Goal: Information Seeking & Learning: Learn about a topic

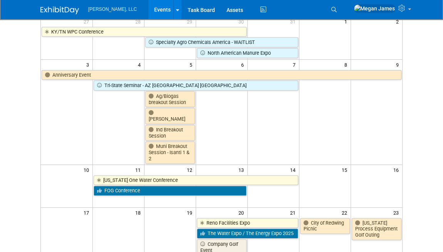
scroll to position [245, 0]
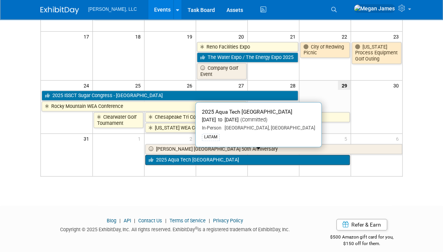
click at [215, 155] on link "2025 Aqua Tech [GEOGRAPHIC_DATA]" at bounding box center [247, 160] width 205 height 10
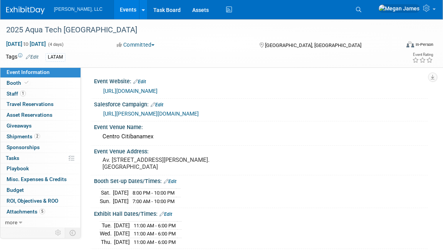
select select "Municipal"
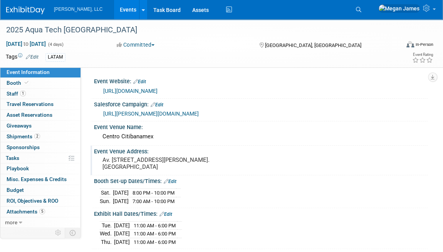
drag, startPoint x: 124, startPoint y: 188, endPoint x: 102, endPoint y: 159, distance: 36.0
click at [102, 159] on pre "Av. del Conscripto 311 Lomas de Sotelo, Hipódromo de las Américas 11200 Ciudad …" at bounding box center [163, 163] width 122 height 14
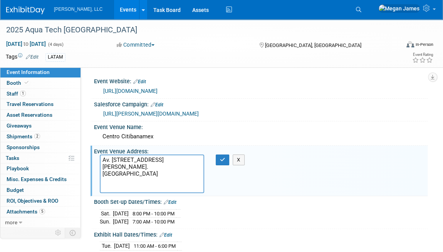
click at [192, 186] on textarea "Av. del Conscripto 311 Lomas de Sotelo, Hipódromo de las Américas 11200 Ciudad …" at bounding box center [152, 173] width 104 height 39
click at [237, 156] on button "X" at bounding box center [239, 159] width 12 height 11
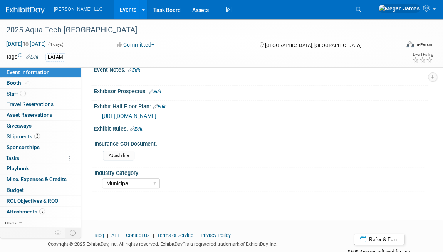
scroll to position [315, 0]
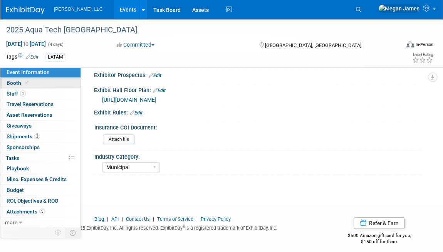
click at [50, 84] on link "Booth" at bounding box center [40, 83] width 80 height 10
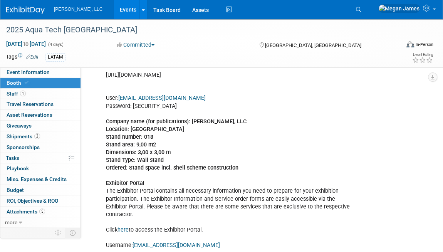
scroll to position [175, 0]
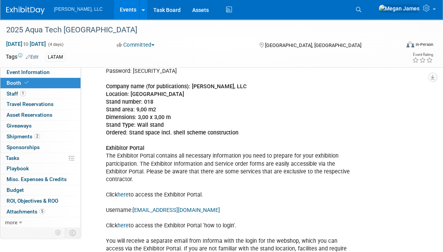
click at [167, 132] on b "Company name (for publications): Boerger, LLC Location: Centro Citibanamex Stan…" at bounding box center [176, 109] width 141 height 53
drag, startPoint x: 167, startPoint y: 132, endPoint x: 192, endPoint y: 158, distance: 36.0
click at [192, 158] on div "Look through these by August 8: https://ep.rai.amsterdam/aquatechmexico https:/…" at bounding box center [231, 191] width 260 height 394
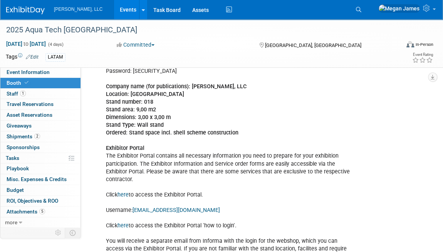
drag, startPoint x: 106, startPoint y: 149, endPoint x: 363, endPoint y: 168, distance: 257.6
click at [363, 168] on div "Look through these by August 8: https://ep.rai.amsterdam/aquatechmexico https:/…" at bounding box center [233, 191] width 265 height 394
drag, startPoint x: 363, startPoint y: 168, endPoint x: 317, endPoint y: 183, distance: 48.2
click at [320, 183] on div "Look through these by August 8: https://ep.rai.amsterdam/aquatechmexico https:/…" at bounding box center [231, 191] width 260 height 394
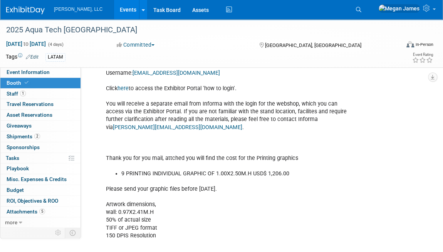
scroll to position [315, 0]
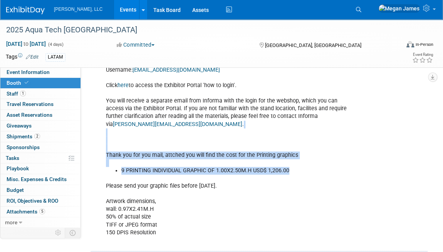
drag, startPoint x: 297, startPoint y: 160, endPoint x: 308, endPoint y: 129, distance: 33.8
click at [308, 129] on div "Look through these by August 8: https://ep.rai.amsterdam/aquatechmexico https:/…" at bounding box center [231, 51] width 260 height 394
click at [215, 130] on div "Look through these by August 8: https://ep.rai.amsterdam/aquatechmexico https:/…" at bounding box center [231, 51] width 260 height 394
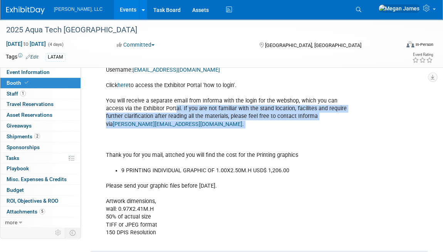
drag, startPoint x: 177, startPoint y: 97, endPoint x: 317, endPoint y: 119, distance: 142.3
click at [317, 119] on div "Look through these by August 8: https://ep.rai.amsterdam/aquatechmexico https:/…" at bounding box center [231, 51] width 260 height 394
click at [317, 120] on div "Look through these by August 8: https://ep.rai.amsterdam/aquatechmexico https:/…" at bounding box center [231, 51] width 260 height 394
click at [294, 116] on div "Look through these by August 8: https://ep.rai.amsterdam/aquatechmexico https:/…" at bounding box center [231, 51] width 260 height 394
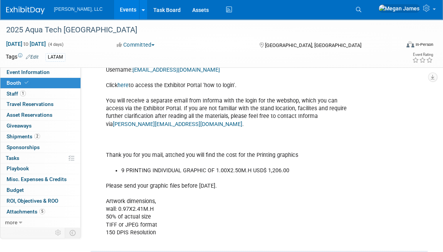
click at [128, 102] on div "Look through these by August 8: https://ep.rai.amsterdam/aquatechmexico https:/…" at bounding box center [231, 51] width 260 height 394
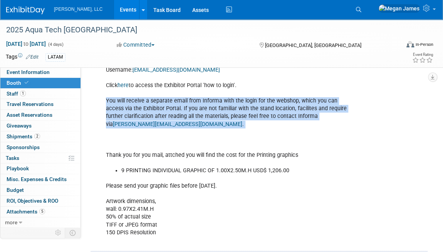
click at [128, 102] on div "Look through these by August 8: https://ep.rai.amsterdam/aquatechmexico https:/…" at bounding box center [231, 51] width 260 height 394
drag, startPoint x: 128, startPoint y: 102, endPoint x: 215, endPoint y: 119, distance: 88.4
click at [215, 119] on div "Look through these by August 8: https://ep.rai.amsterdam/aquatechmexico https:/…" at bounding box center [231, 51] width 260 height 394
click at [187, 116] on div "Look through these by August 8: https://ep.rai.amsterdam/aquatechmexico https:/…" at bounding box center [231, 51] width 260 height 394
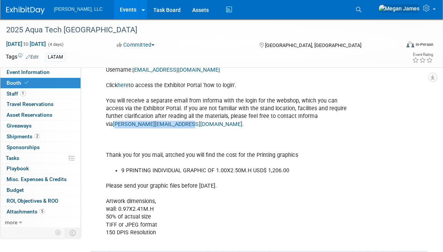
drag, startPoint x: 186, startPoint y: 114, endPoint x: 115, endPoint y: 115, distance: 71.6
click at [115, 115] on div "Look through these by August 8: https://ep.rai.amsterdam/aquatechmexico https:/…" at bounding box center [231, 51] width 260 height 394
copy link "vana.balcazar@informa.com"
click at [149, 140] on div "Look through these by August 8: https://ep.rai.amsterdam/aquatechmexico https:/…" at bounding box center [231, 51] width 260 height 394
drag, startPoint x: 164, startPoint y: 113, endPoint x: 114, endPoint y: 113, distance: 50.1
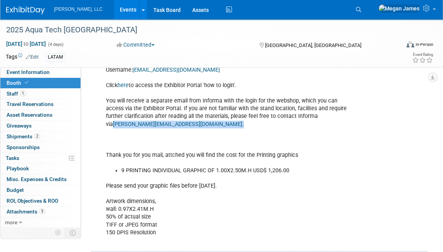
click at [114, 113] on div "Look through these by August 8: https://ep.rai.amsterdam/aquatechmexico https:/…" at bounding box center [231, 51] width 260 height 394
copy div "ivana.balcazar@informa.com ."
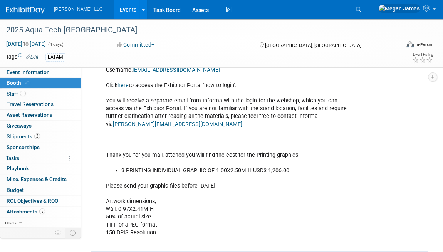
click at [201, 183] on div "Look through these by August 8: https://ep.rai.amsterdam/aquatechmexico https:/…" at bounding box center [231, 51] width 260 height 394
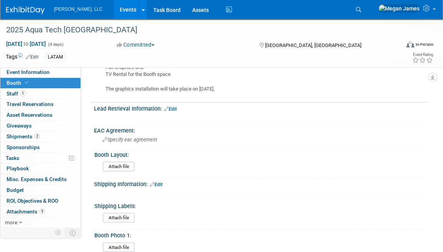
scroll to position [764, 0]
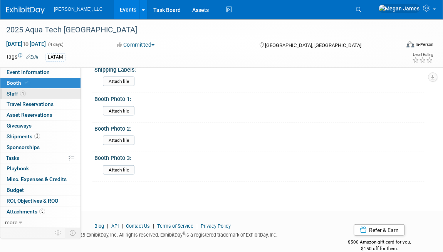
click at [57, 96] on link "1 Staff 1" at bounding box center [40, 94] width 80 height 10
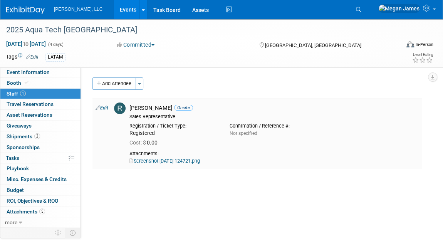
click at [183, 162] on link "Screenshot 2025-08-11 124721.png" at bounding box center [164, 161] width 70 height 6
click at [34, 211] on span "Attachments 5" at bounding box center [26, 211] width 39 height 6
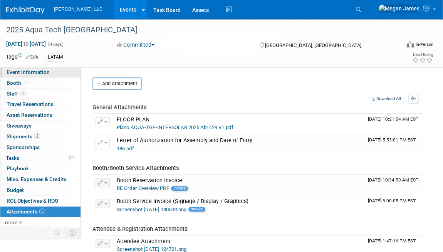
click at [59, 71] on link "Event Information" at bounding box center [40, 72] width 80 height 10
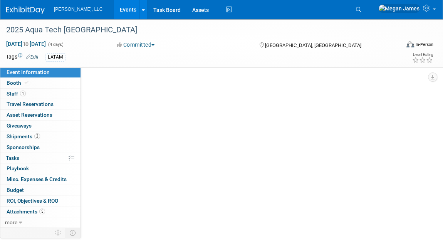
select select "Municipal"
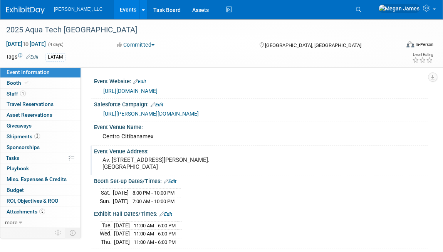
click at [240, 175] on div "Event Venue Address: Av. del Conscripto 311 Lomas de Sotelo, Hipódromo de las A…" at bounding box center [259, 161] width 337 height 30
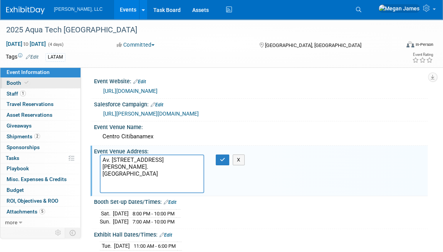
click at [41, 87] on link "Booth" at bounding box center [40, 83] width 80 height 10
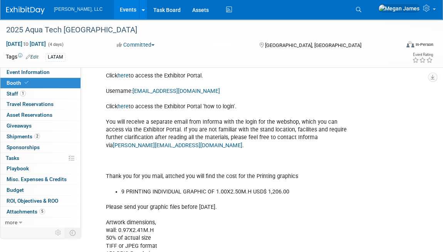
scroll to position [315, 0]
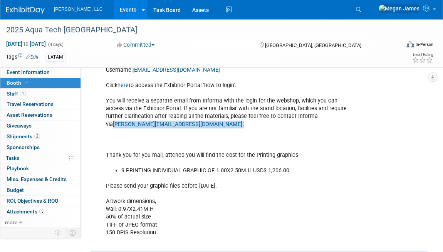
drag, startPoint x: 186, startPoint y: 114, endPoint x: 114, endPoint y: 113, distance: 72.0
click at [114, 113] on div "Look through these by August 8: https://ep.rai.amsterdam/aquatechmexico https:/…" at bounding box center [231, 51] width 260 height 394
copy div "ivana.balcazar@informa.com ."
click at [46, 82] on link "Booth" at bounding box center [40, 83] width 80 height 10
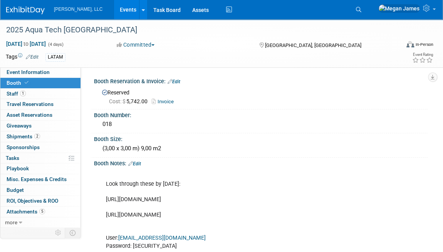
click at [167, 101] on link "Invoice" at bounding box center [165, 102] width 26 height 6
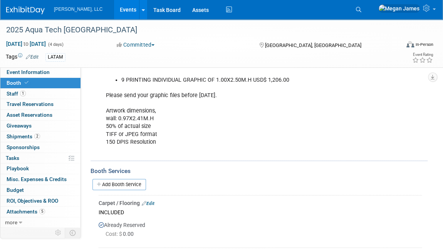
scroll to position [490, 0]
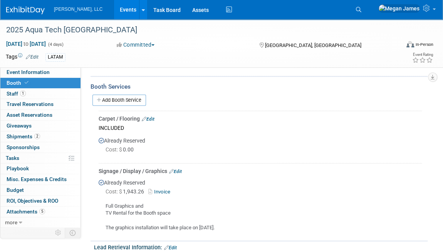
click at [164, 189] on link "Invoice" at bounding box center [160, 192] width 25 height 6
drag, startPoint x: 107, startPoint y: 195, endPoint x: 181, endPoint y: 201, distance: 74.6
click at [181, 201] on div "Full Graphics and TV Rental for the Booth space The graphics installation will …" at bounding box center [260, 213] width 323 height 35
click at [182, 201] on div "Full Graphics and TV Rental for the Booth space The graphics installation will …" at bounding box center [260, 213] width 323 height 35
click at [177, 202] on div "Full Graphics and TV Rental for the Booth space The graphics installation will …" at bounding box center [260, 213] width 323 height 35
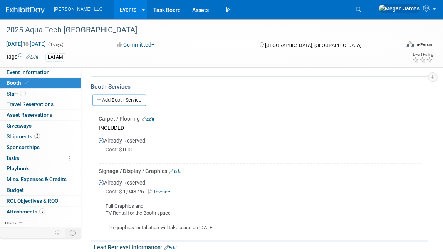
click at [169, 203] on div "Full Graphics and TV Rental for the Booth space The graphics installation will …" at bounding box center [260, 213] width 323 height 35
click at [173, 203] on div "Full Graphics and TV Rental for the Booth space The graphics installation will …" at bounding box center [260, 213] width 323 height 35
click at [105, 196] on div "Full Graphics and TV Rental for the Booth space The graphics installation will …" at bounding box center [260, 213] width 323 height 35
drag, startPoint x: 111, startPoint y: 196, endPoint x: 171, endPoint y: 201, distance: 59.5
click at [171, 201] on div "Full Graphics and TV Rental for the Booth space The graphics installation will …" at bounding box center [260, 213] width 323 height 35
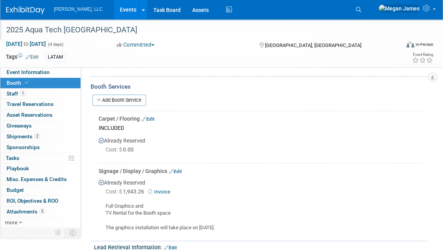
copy div "Full Graphics and TV Rental for the Booth space"
click at [47, 75] on link "Event Information" at bounding box center [40, 72] width 80 height 10
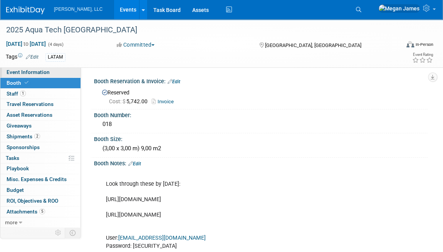
select select "Municipal"
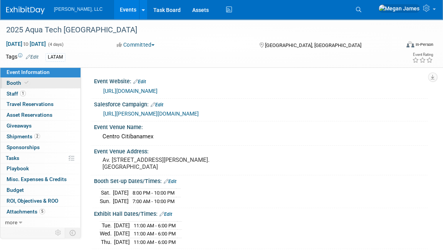
click at [59, 86] on link "Booth" at bounding box center [40, 83] width 80 height 10
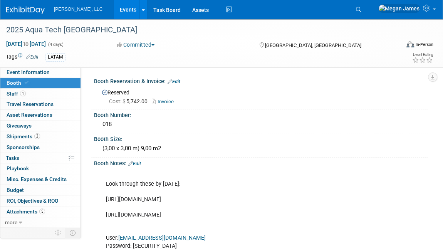
click at [171, 102] on link "Invoice" at bounding box center [165, 102] width 26 height 6
click at [58, 137] on link "2 Shipments 2" at bounding box center [40, 136] width 80 height 10
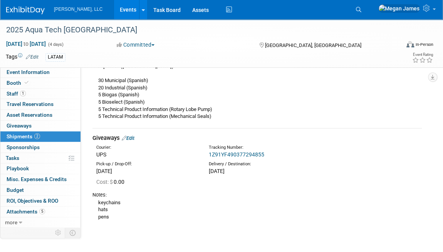
scroll to position [152, 0]
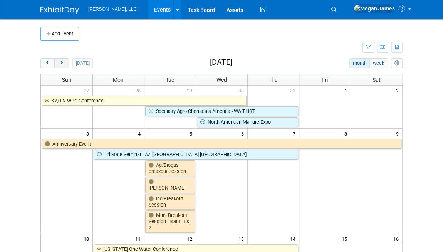
click at [64, 64] on button "next" at bounding box center [61, 63] width 14 height 10
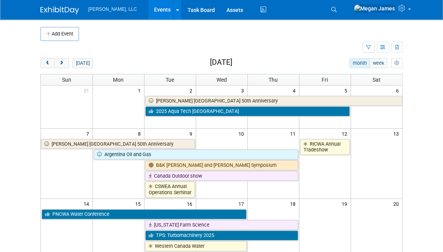
click at [429, 149] on body "Boerger, LLC Events Add Event Bulk Upload Events Shareable Event Boards Recentl…" at bounding box center [221, 126] width 443 height 252
